Goal: Task Accomplishment & Management: Manage account settings

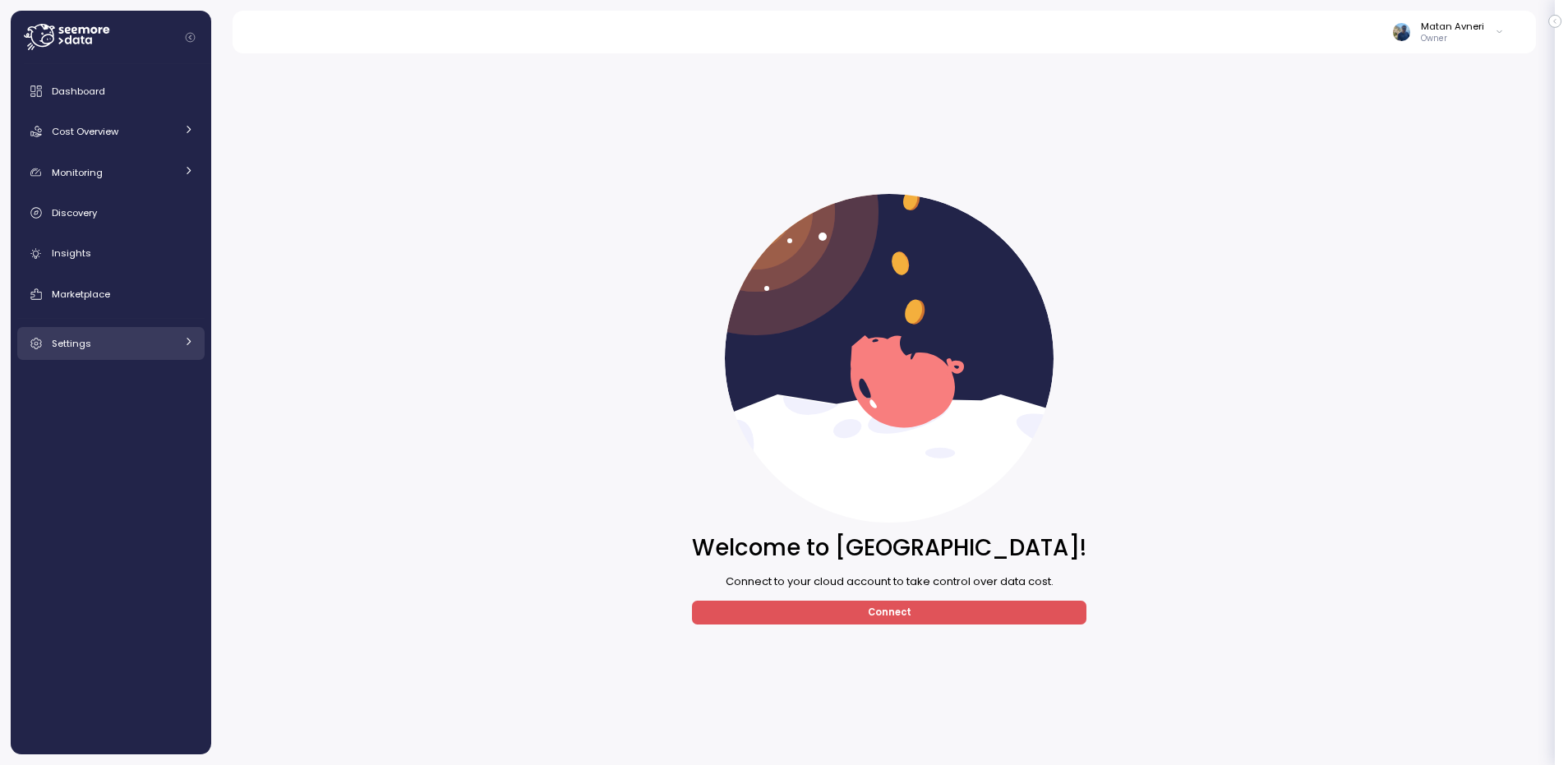
click at [81, 349] on span "Settings" at bounding box center [71, 343] width 39 height 13
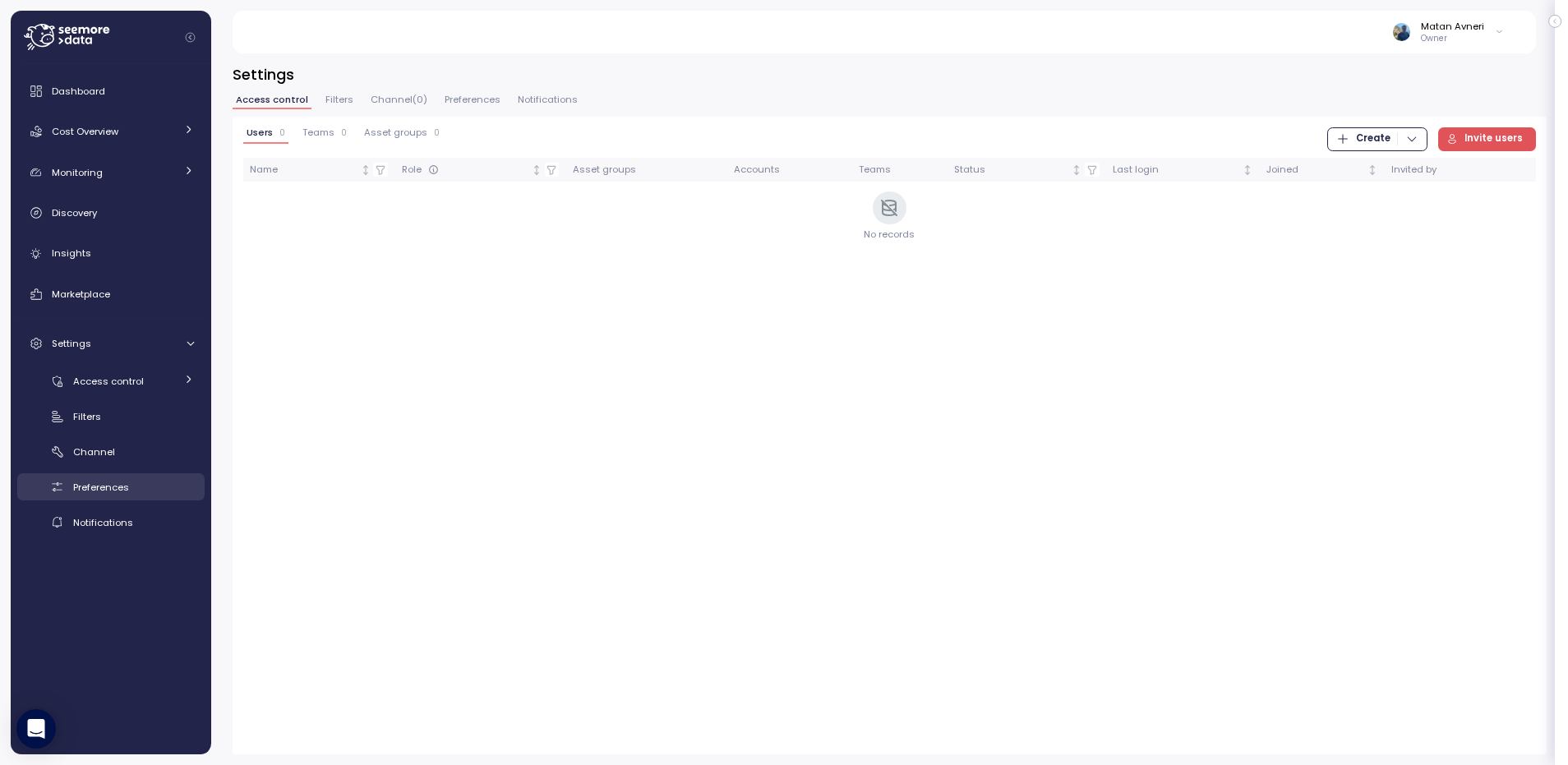
click at [97, 491] on span "Preferences" at bounding box center [100, 487] width 56 height 13
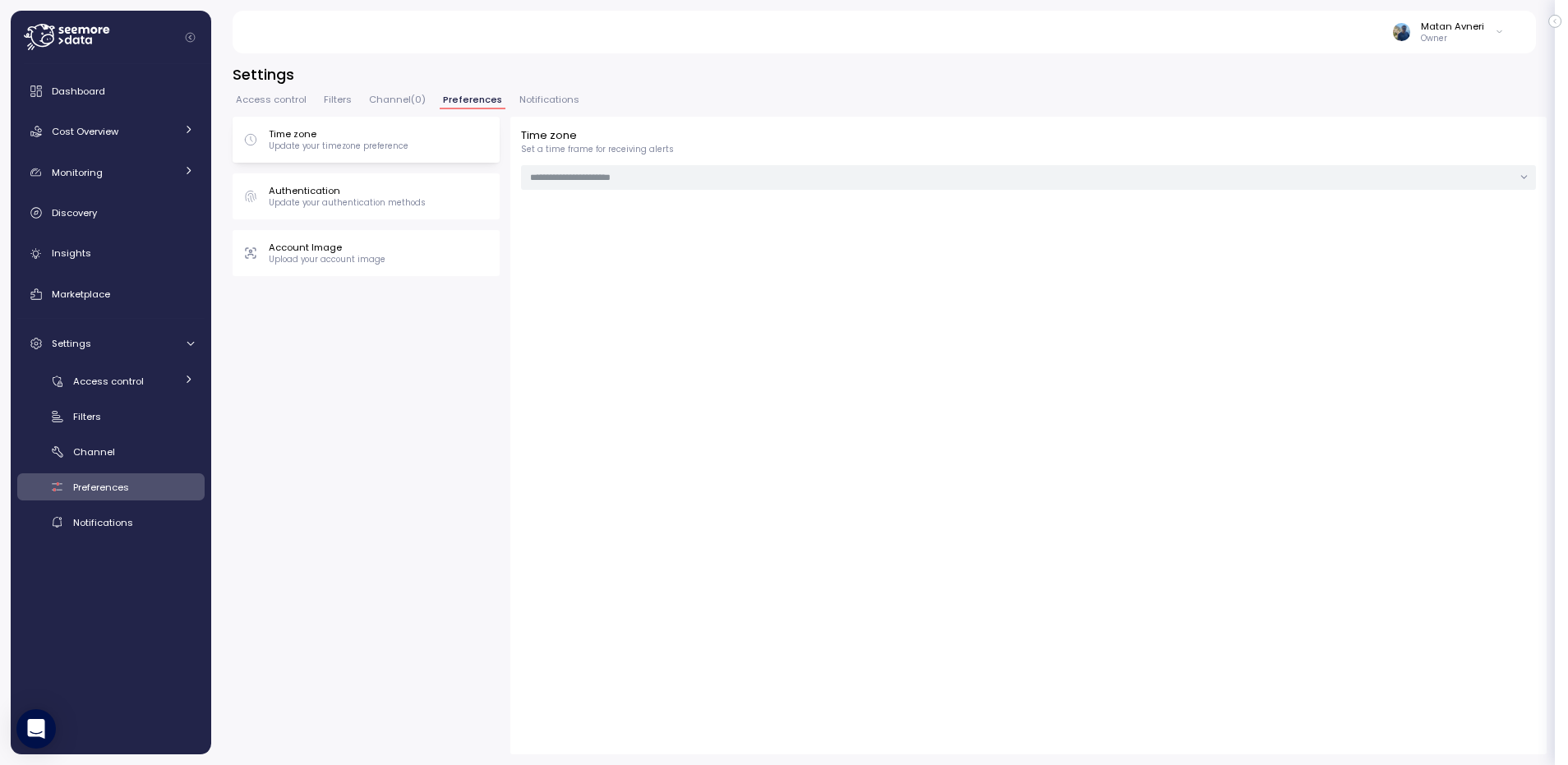
type input "***"
click at [347, 260] on p "Upload your account image" at bounding box center [327, 260] width 117 height 12
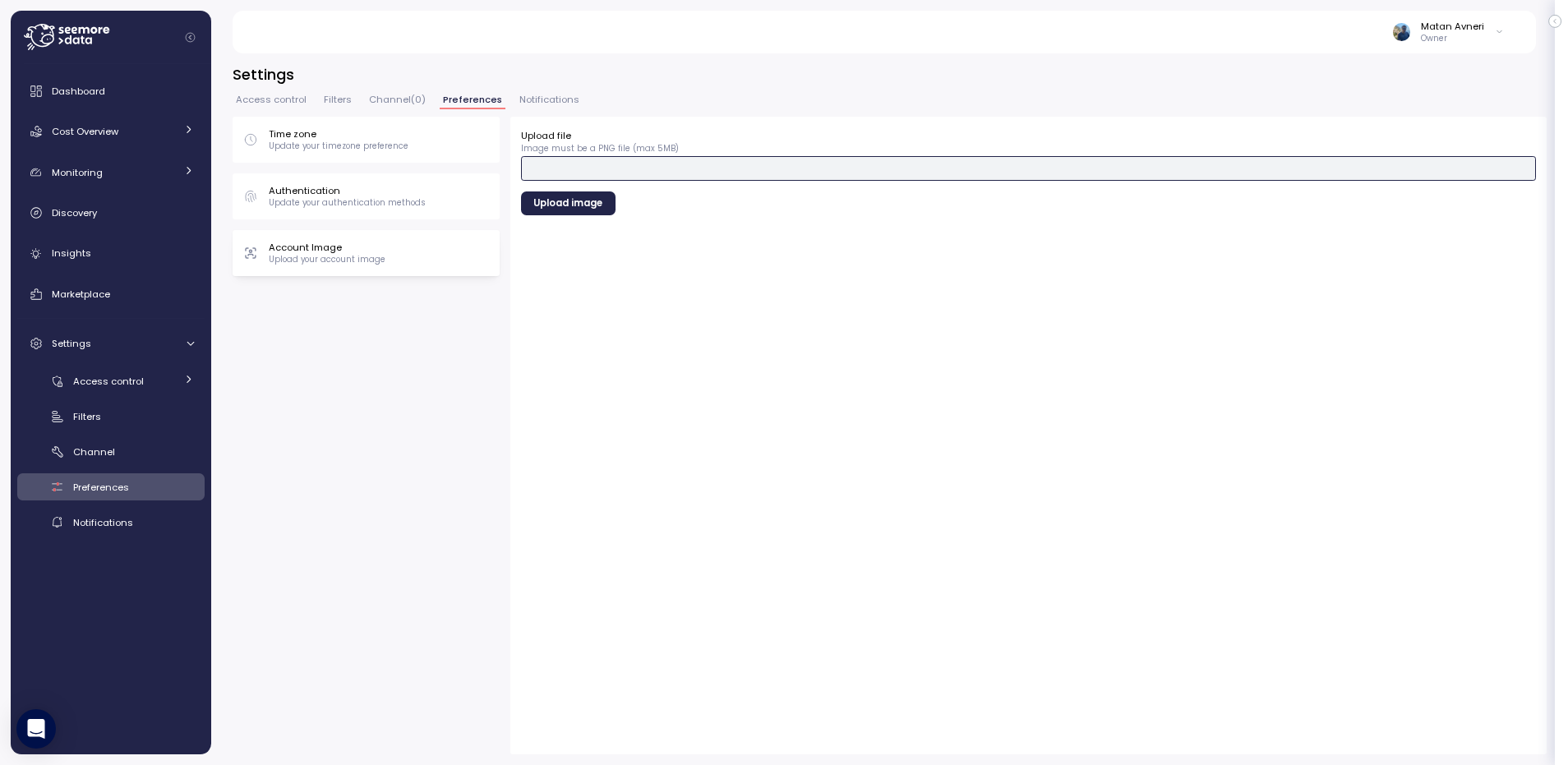
click at [564, 158] on button "Upload file" at bounding box center [1029, 168] width 1015 height 24
click at [555, 374] on span "Upload image" at bounding box center [569, 372] width 69 height 22
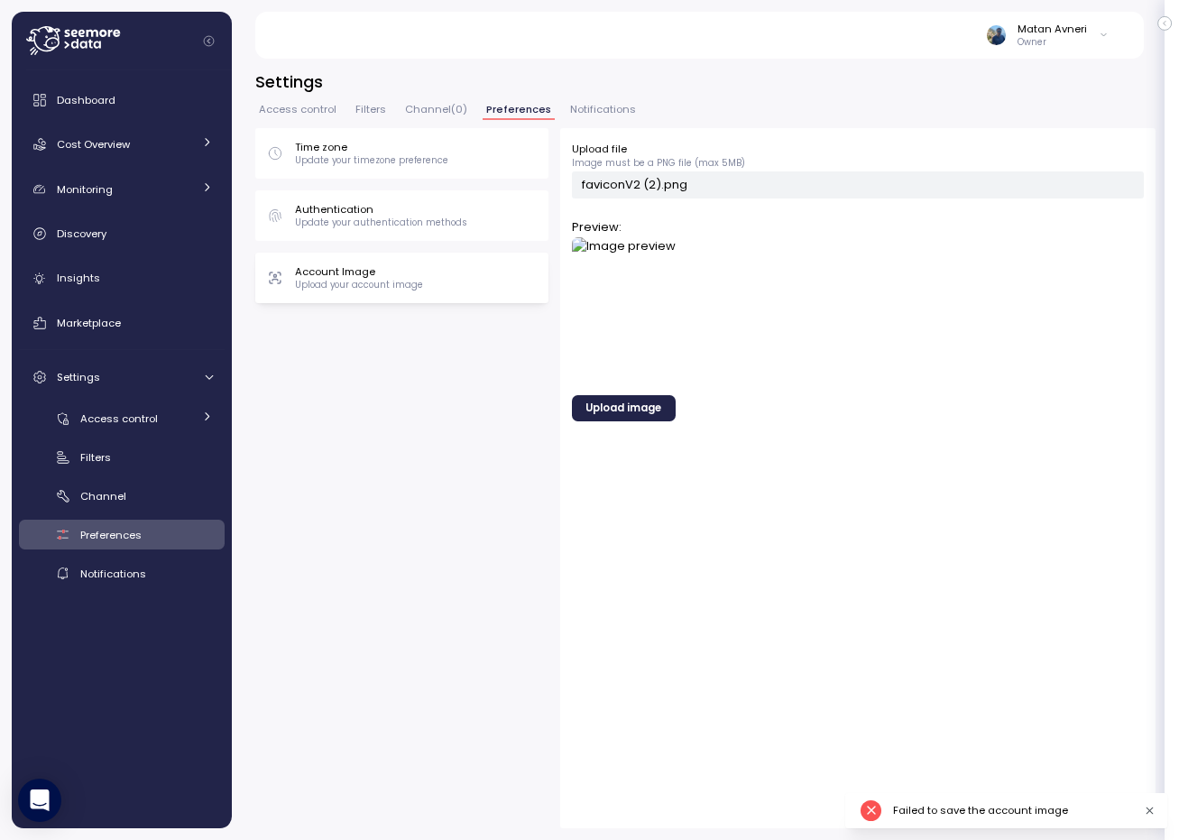
click at [617, 410] on span "Upload image" at bounding box center [624, 408] width 76 height 24
click at [611, 407] on span "Upload image" at bounding box center [624, 408] width 76 height 24
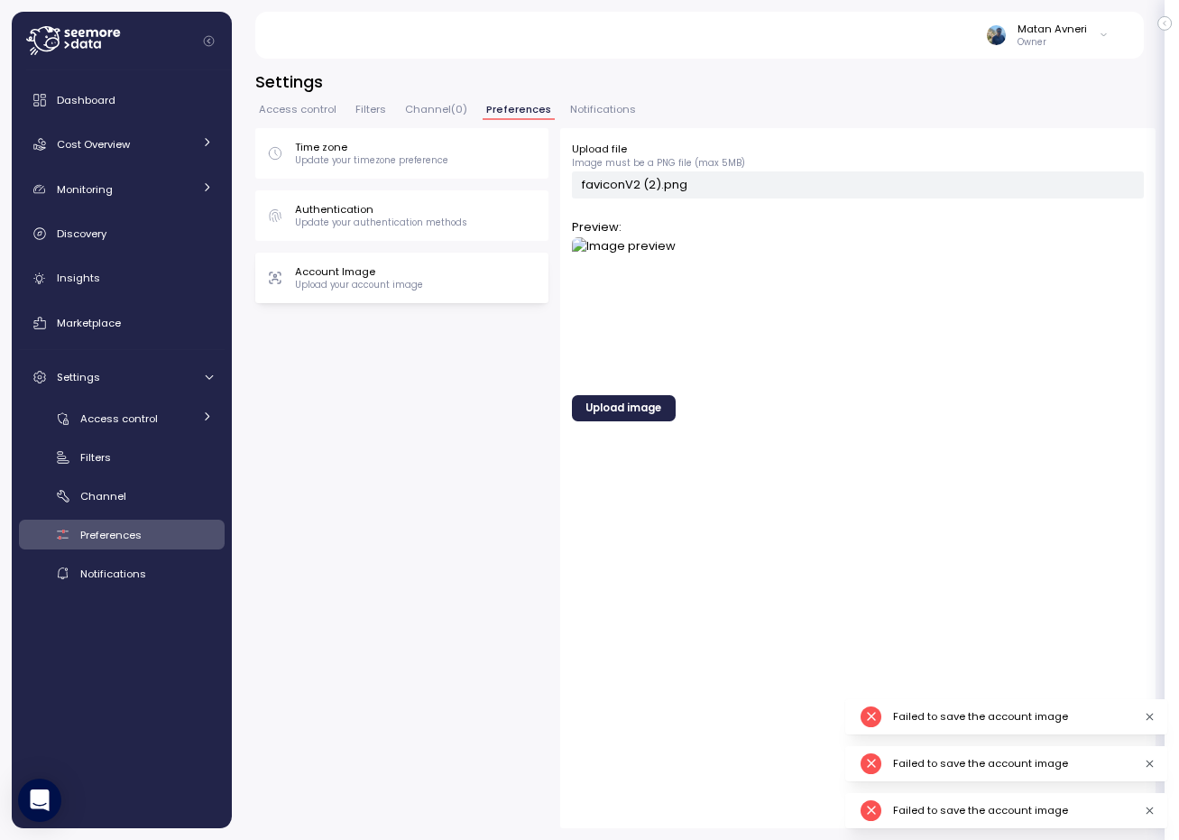
click at [631, 403] on span "Upload image" at bounding box center [624, 408] width 76 height 24
